Goal: Information Seeking & Learning: Learn about a topic

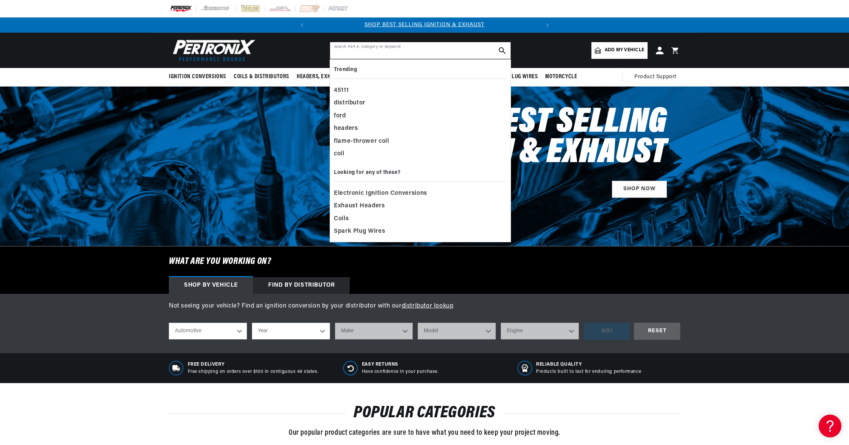
click at [381, 52] on input "text" at bounding box center [420, 50] width 181 height 17
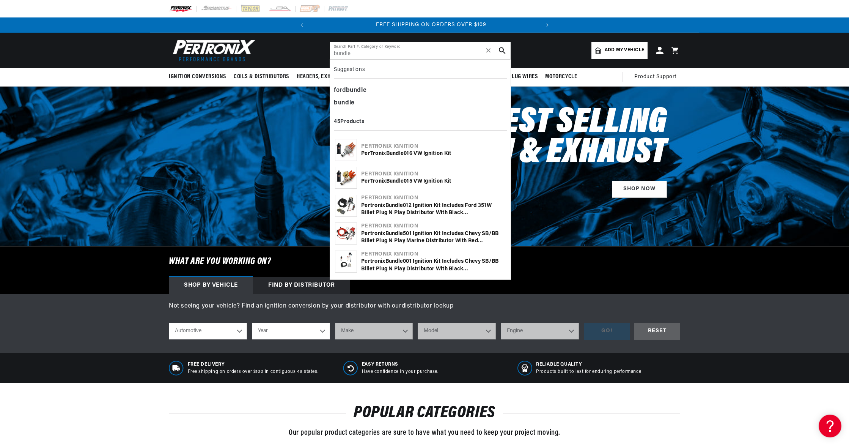
scroll to position [0, 230]
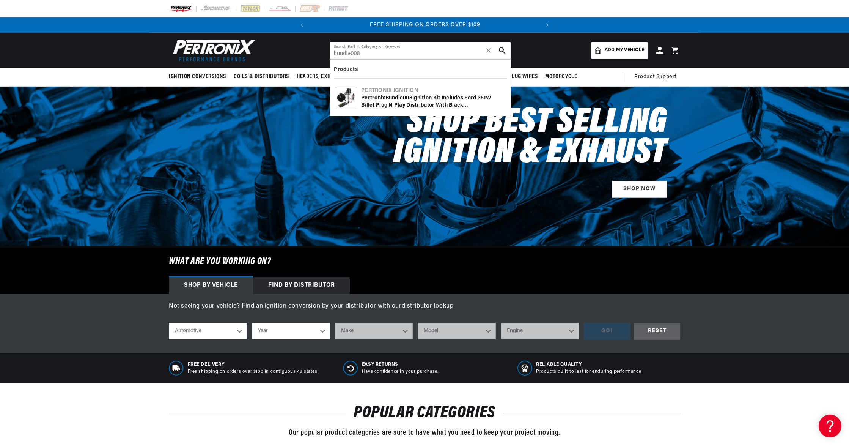
type input "bundle008"
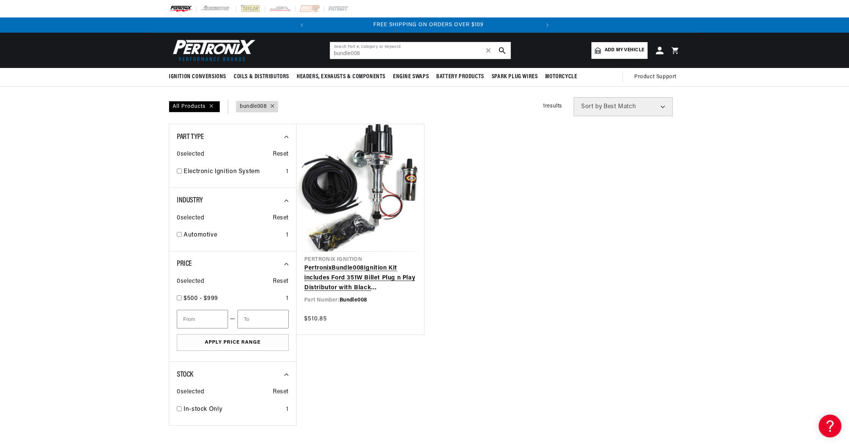
scroll to position [0, 230]
click at [353, 268] on link "Pertronix Bundle008 Ignition Kit includes Ford 351W Billet Plug n Play Distribu…" at bounding box center [360, 277] width 112 height 29
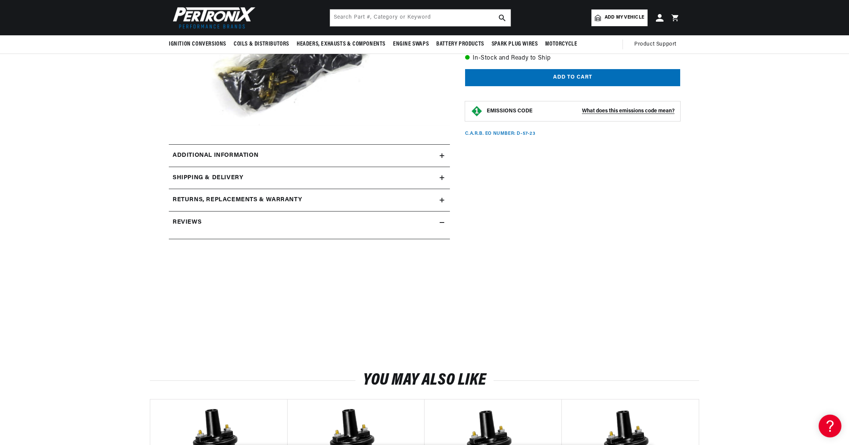
scroll to position [245, 0]
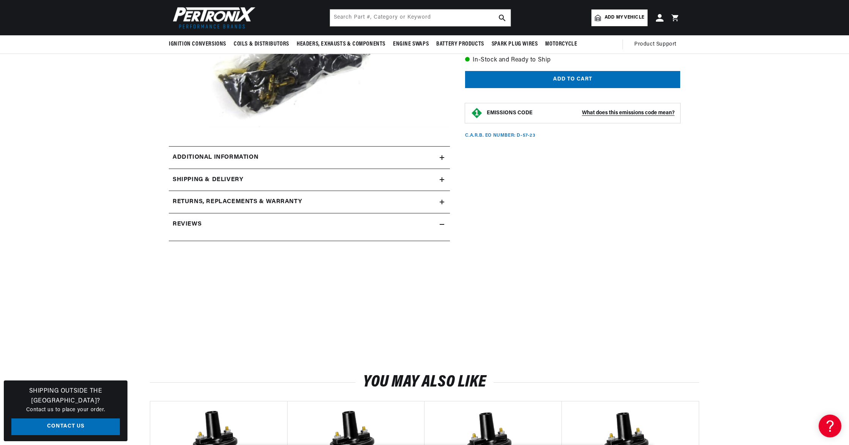
click at [439, 160] on div "Additional information" at bounding box center [304, 157] width 271 height 10
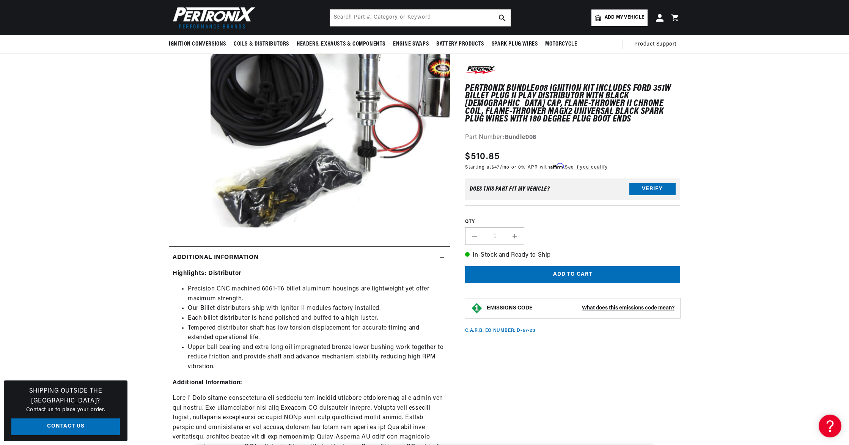
scroll to position [0, 0]
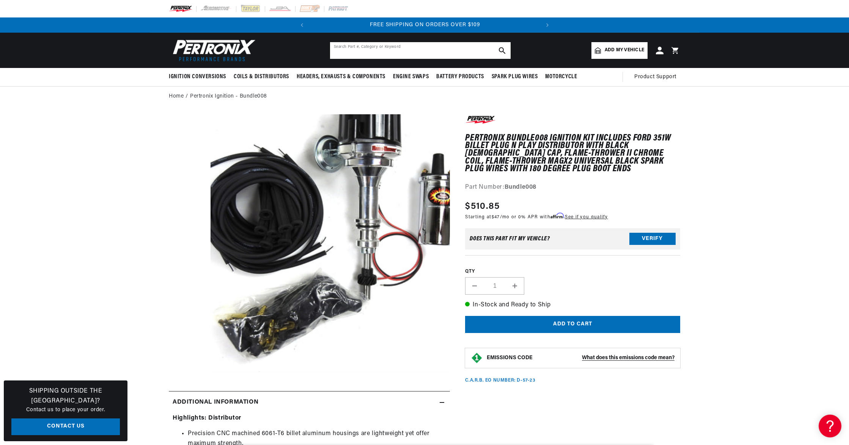
click at [388, 49] on input "text" at bounding box center [420, 50] width 181 height 17
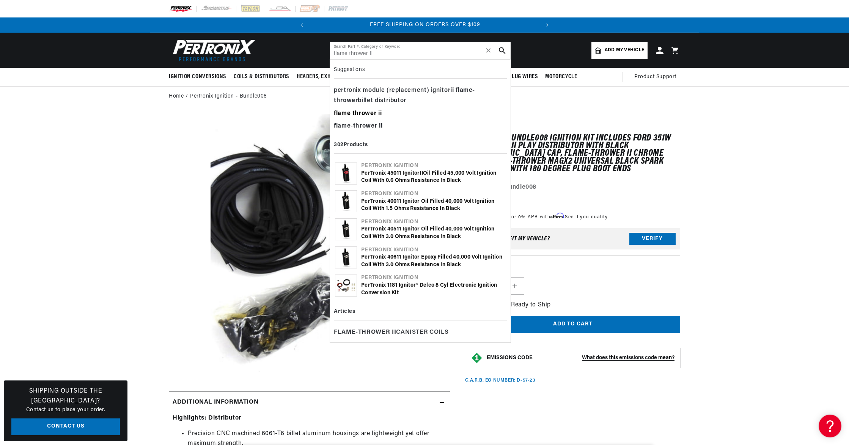
type input "flame thrower II"
click at [365, 115] on b "thrower" at bounding box center [364, 113] width 24 height 6
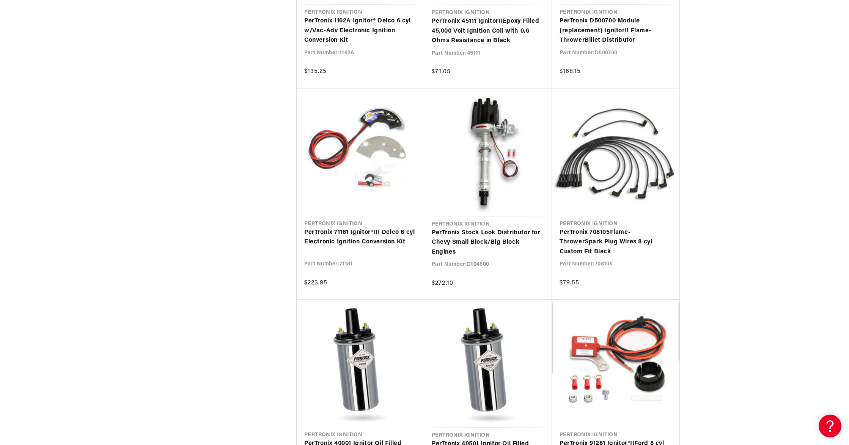
scroll to position [0, 230]
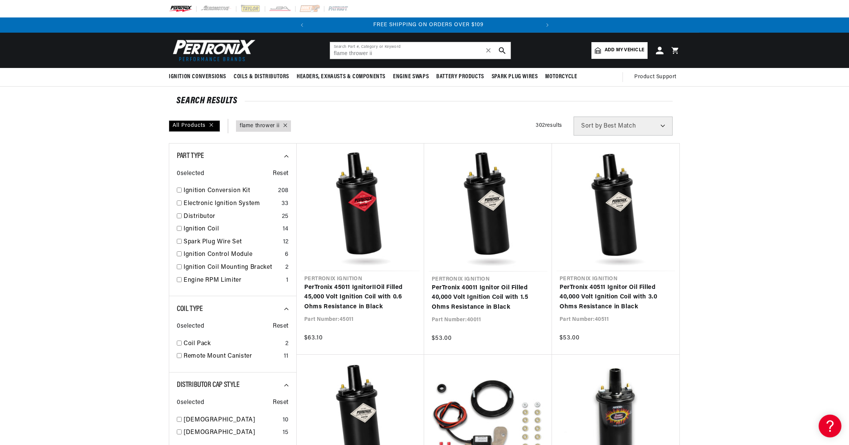
scroll to position [0, 230]
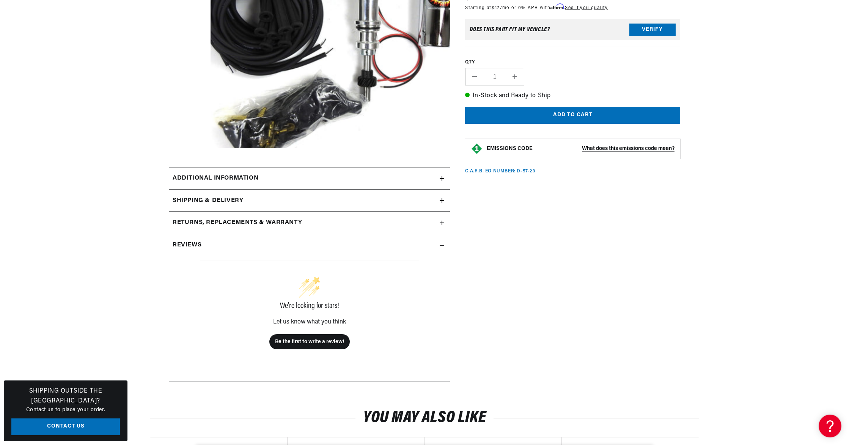
scroll to position [225, 0]
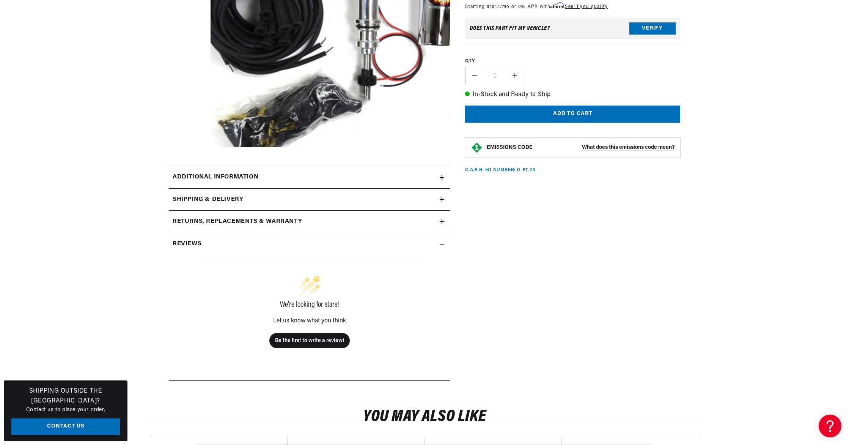
click at [443, 245] on icon at bounding box center [442, 244] width 5 height 5
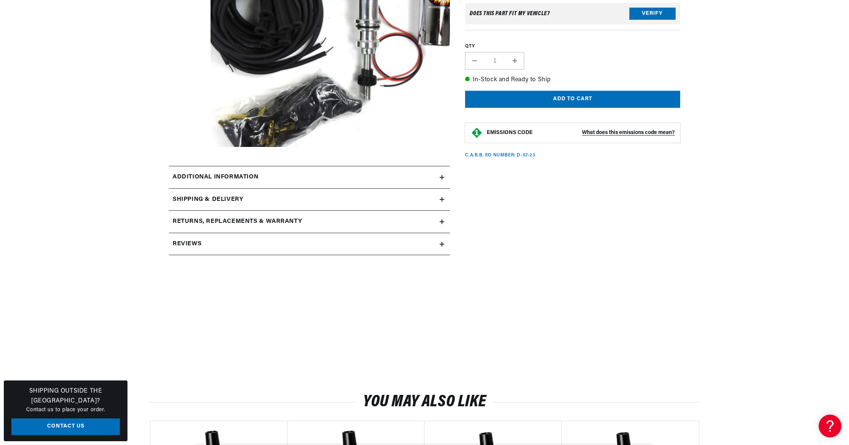
click at [443, 245] on icon at bounding box center [442, 244] width 5 height 5
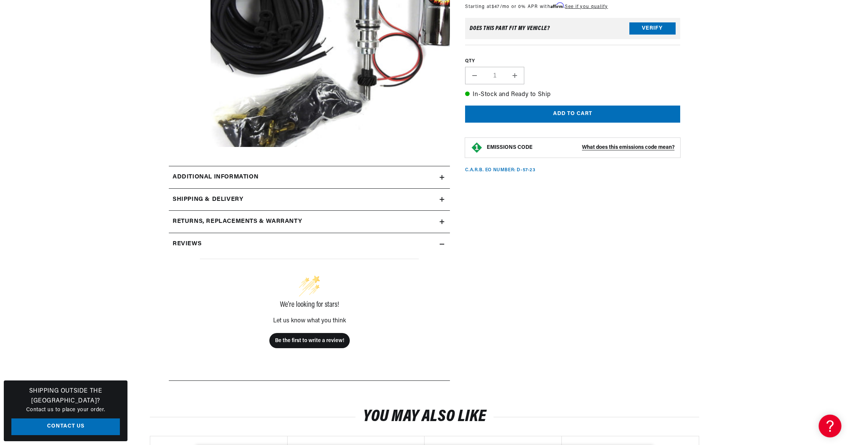
click at [442, 244] on icon at bounding box center [442, 244] width 5 height 0
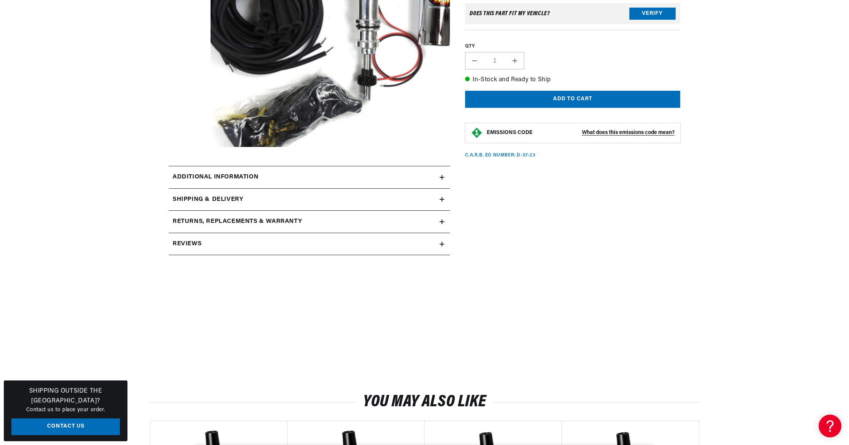
scroll to position [0, 230]
click at [442, 223] on icon at bounding box center [442, 221] width 0 height 5
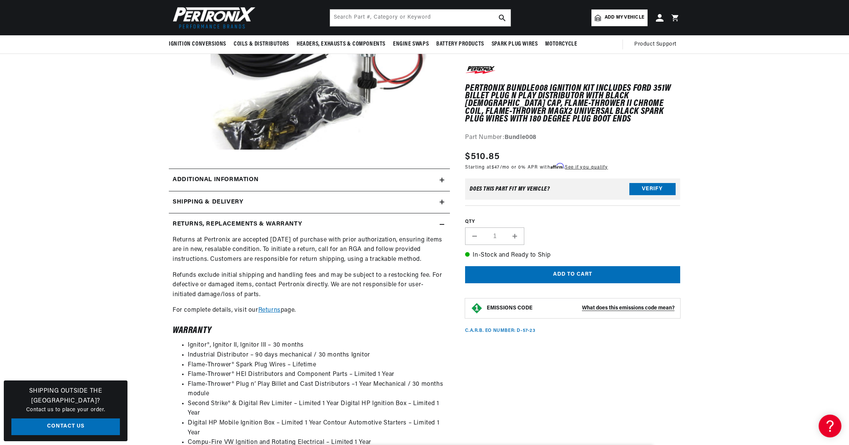
scroll to position [220, 0]
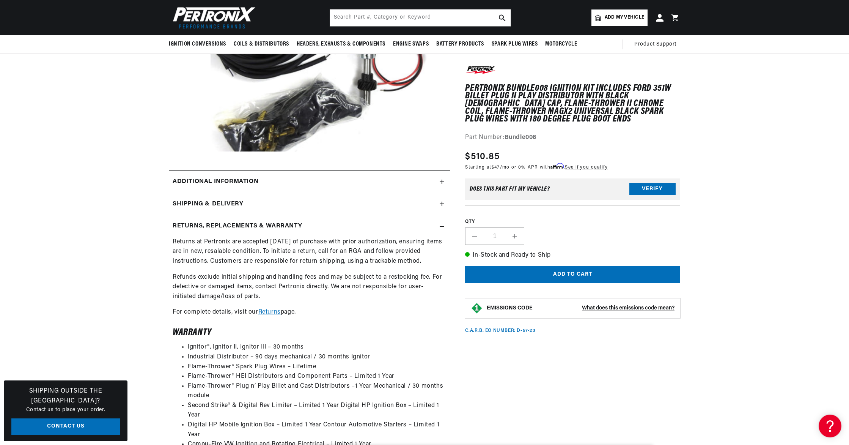
click at [441, 226] on icon at bounding box center [442, 226] width 5 height 0
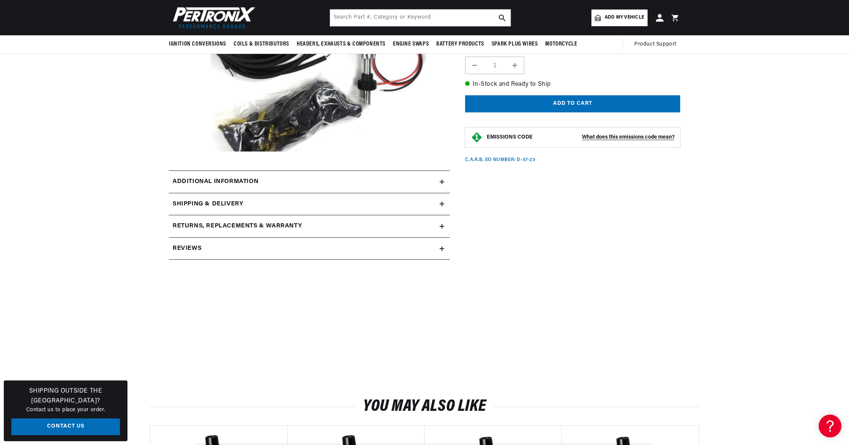
click at [442, 203] on icon at bounding box center [442, 203] width 0 height 5
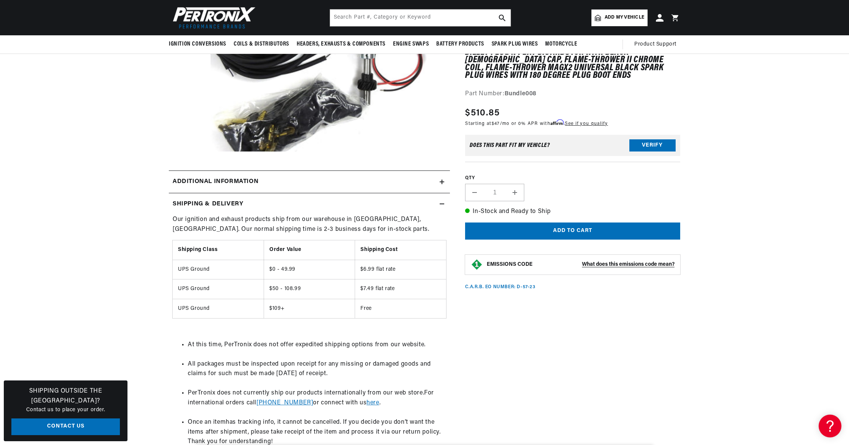
scroll to position [0, 230]
click at [442, 203] on icon at bounding box center [442, 203] width 5 height 5
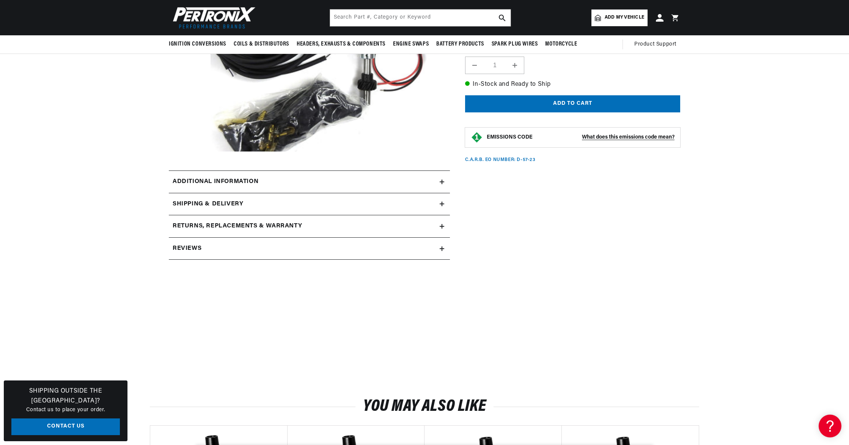
click at [443, 179] on summary "Additional information" at bounding box center [309, 182] width 281 height 22
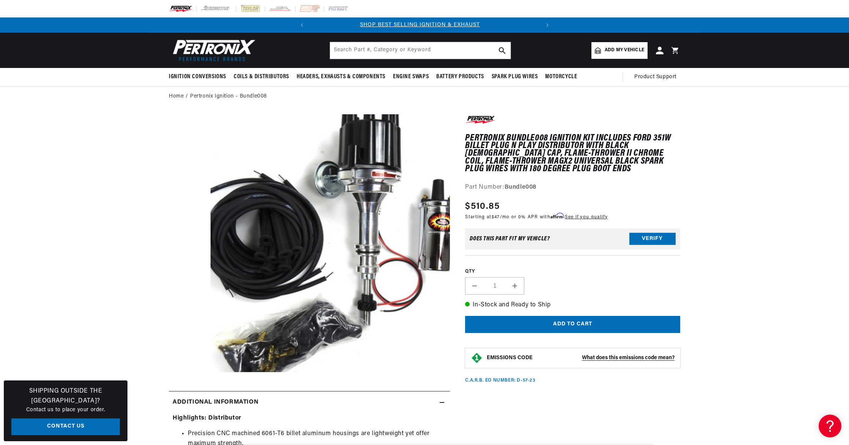
scroll to position [0, 0]
